Goal: Transaction & Acquisition: Purchase product/service

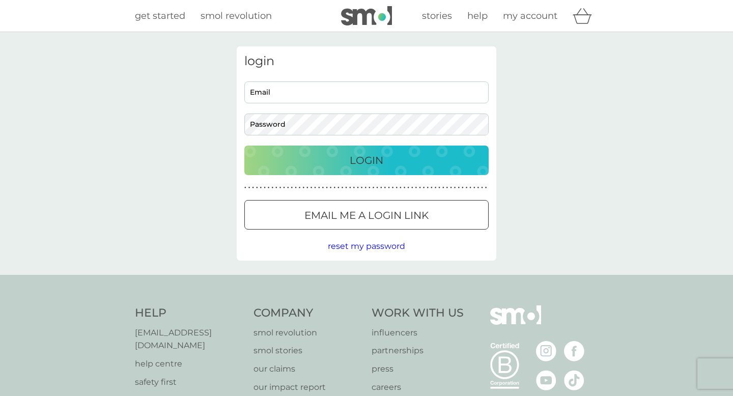
type input "[EMAIL_ADDRESS][DOMAIN_NAME]"
click at [382, 162] on p "Login" at bounding box center [367, 160] width 34 height 16
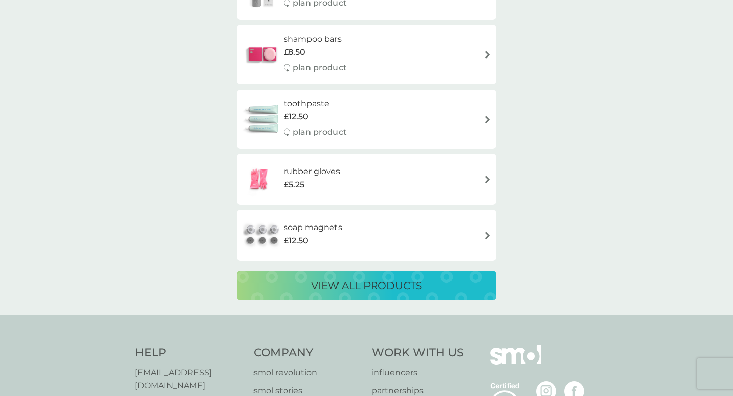
scroll to position [1657, 0]
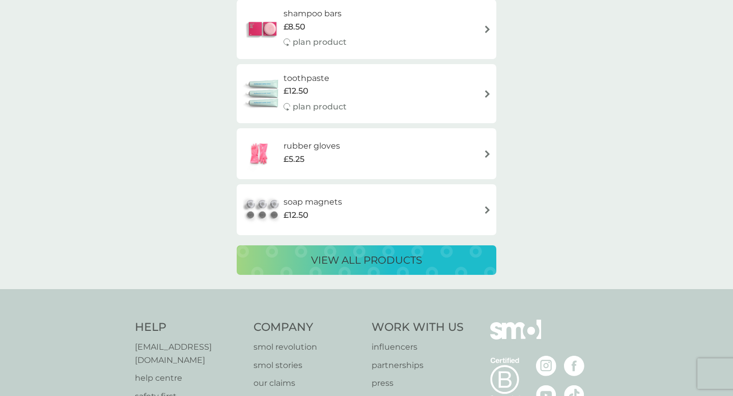
click at [351, 264] on p "view all products" at bounding box center [366, 260] width 111 height 16
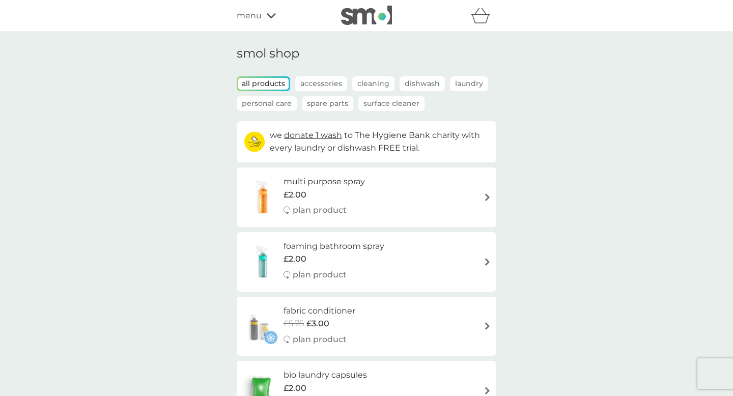
click at [415, 83] on p "Dishwash" at bounding box center [422, 83] width 45 height 15
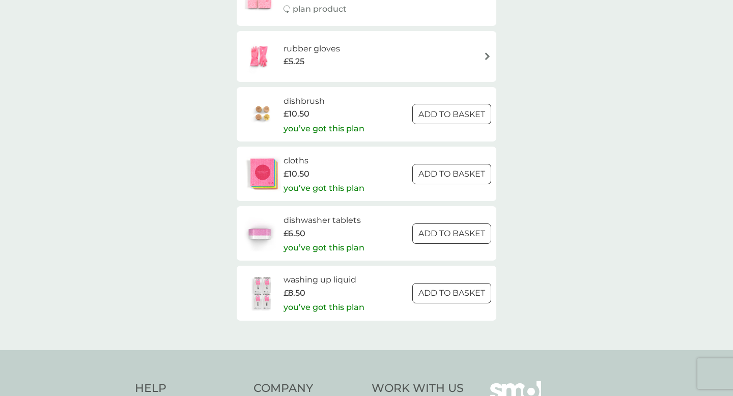
scroll to position [258, 0]
click at [318, 281] on h6 "washing up liquid" at bounding box center [323, 279] width 81 height 13
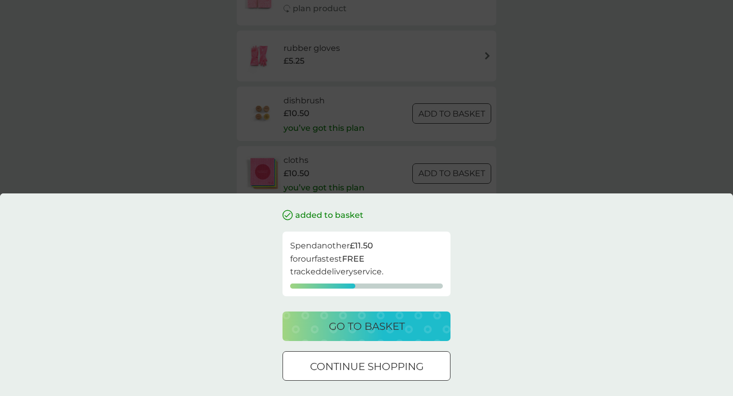
click at [361, 328] on p "go to basket" at bounding box center [367, 326] width 76 height 16
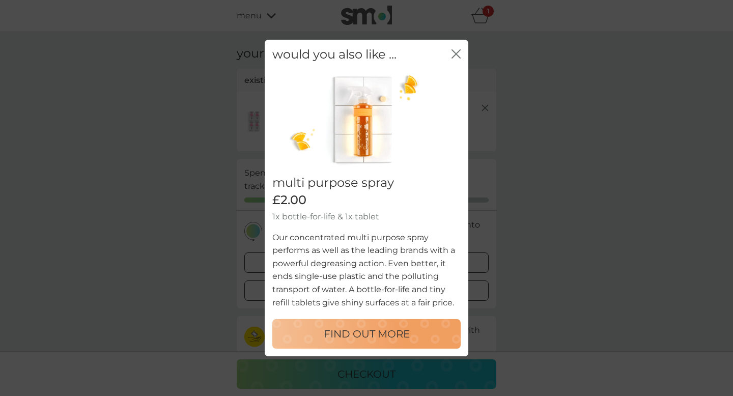
click at [458, 52] on icon "close" at bounding box center [458, 54] width 4 height 8
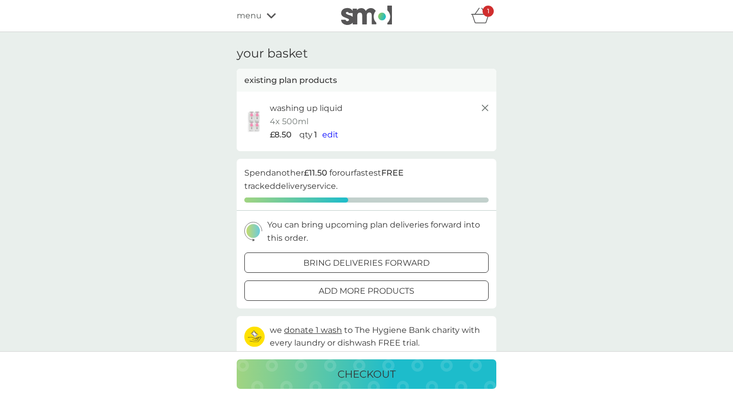
click at [481, 13] on icon "basket" at bounding box center [480, 16] width 19 height 16
click at [485, 107] on icon at bounding box center [485, 108] width 12 height 12
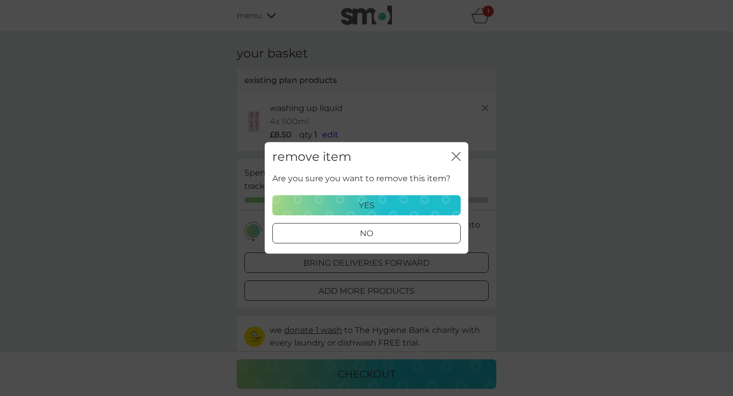
click at [375, 205] on div "yes" at bounding box center [366, 205] width 175 height 13
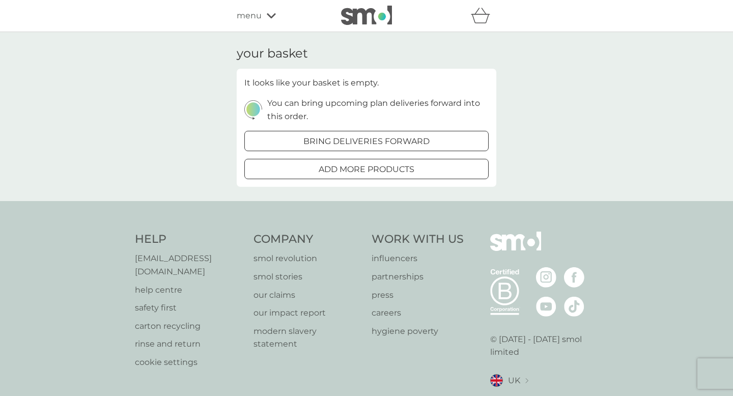
click at [271, 16] on icon at bounding box center [271, 16] width 9 height 6
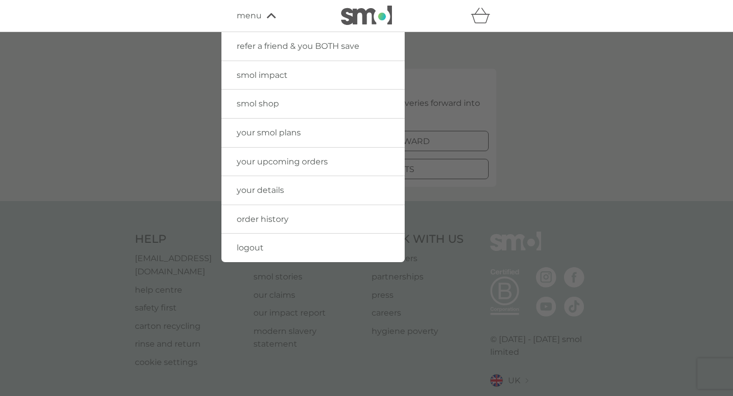
click at [251, 186] on span "your details" at bounding box center [260, 190] width 47 height 10
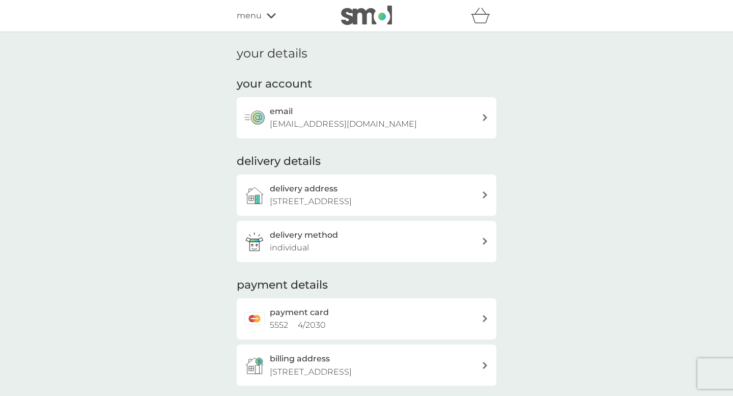
click at [270, 14] on icon at bounding box center [271, 16] width 9 height 6
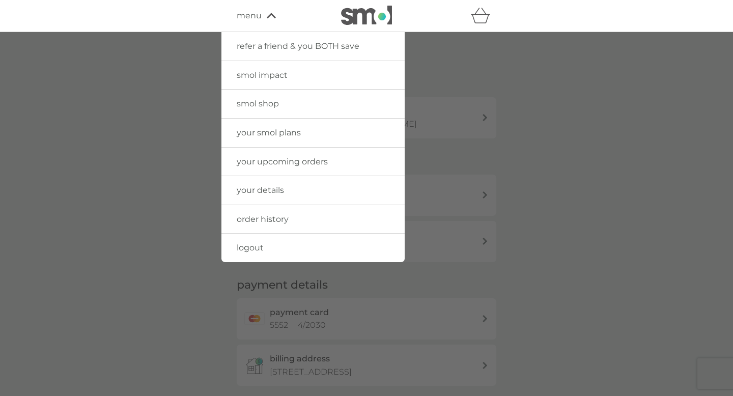
click at [280, 133] on span "your smol plans" at bounding box center [269, 133] width 64 height 10
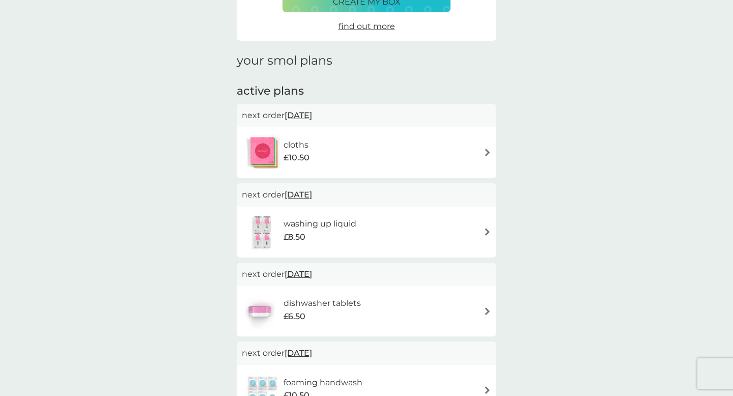
scroll to position [99, 0]
click at [345, 223] on h6 "washing up liquid" at bounding box center [319, 223] width 73 height 13
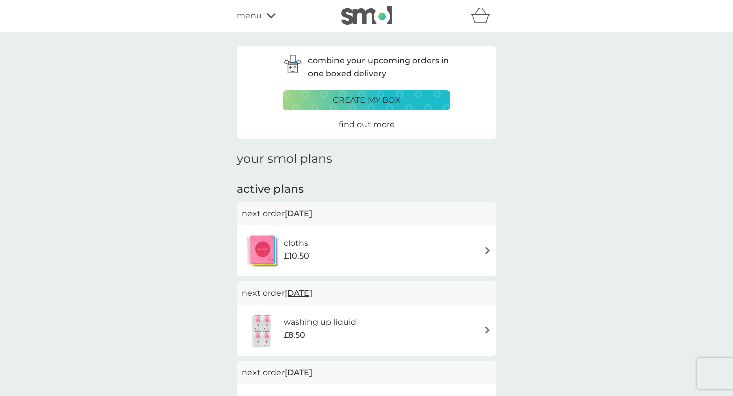
click at [271, 15] on icon at bounding box center [271, 16] width 9 height 6
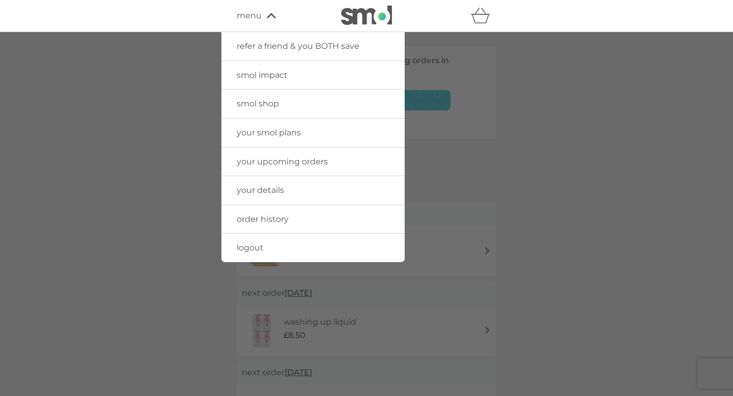
click at [264, 103] on span "smol shop" at bounding box center [258, 104] width 42 height 10
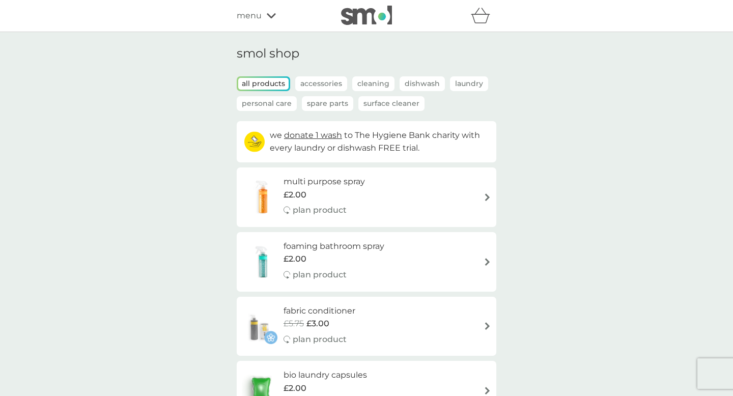
click at [268, 103] on p "Personal Care" at bounding box center [267, 103] width 60 height 15
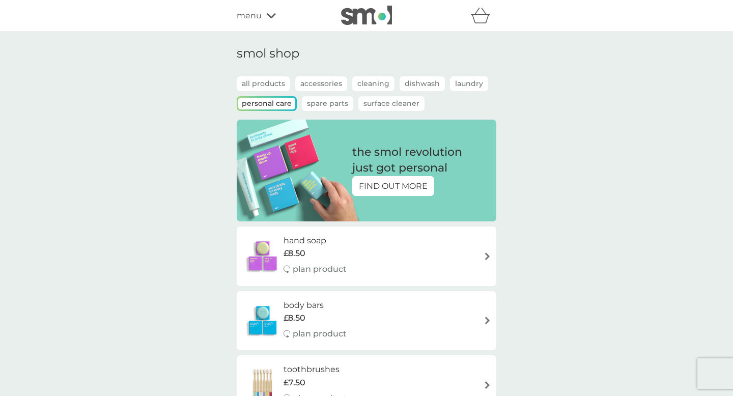
click at [419, 81] on p "Dishwash" at bounding box center [422, 83] width 45 height 15
